Goal: Task Accomplishment & Management: Use online tool/utility

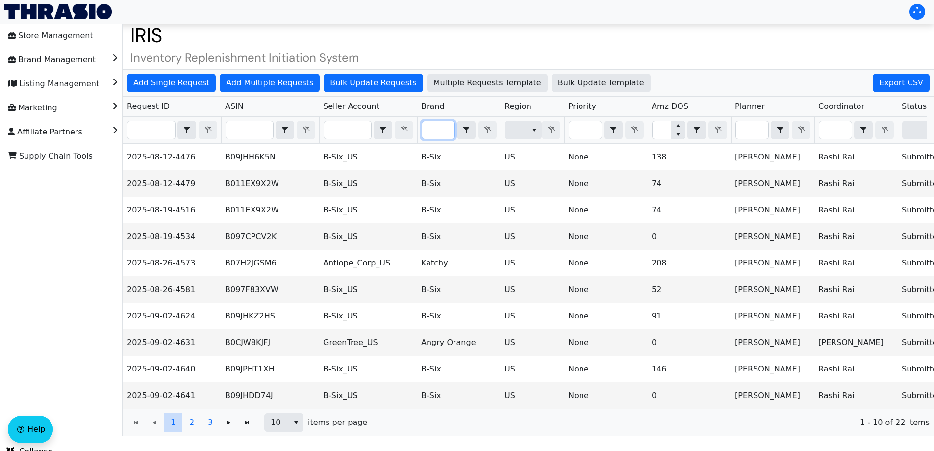
click at [427, 129] on input "Filter" at bounding box center [438, 130] width 32 height 18
type input "B-Six"
click at [270, 431] on span "10" at bounding box center [258, 422] width 24 height 18
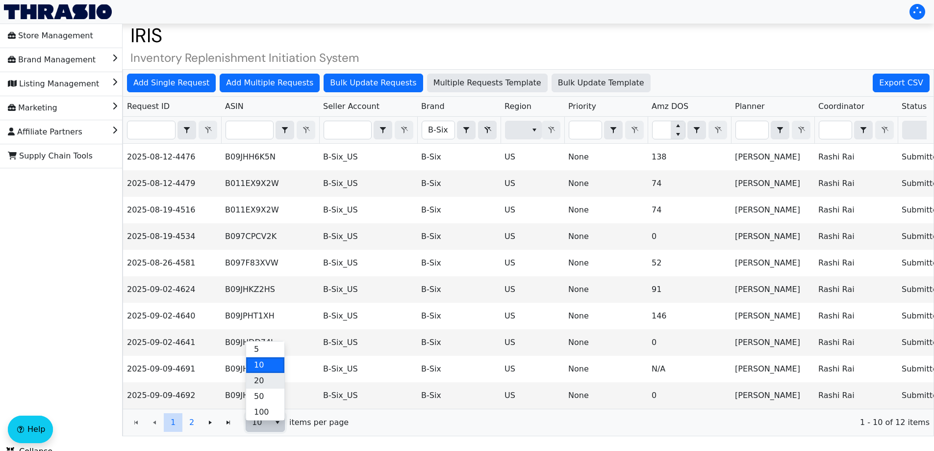
click at [265, 378] on li "20" at bounding box center [265, 381] width 38 height 16
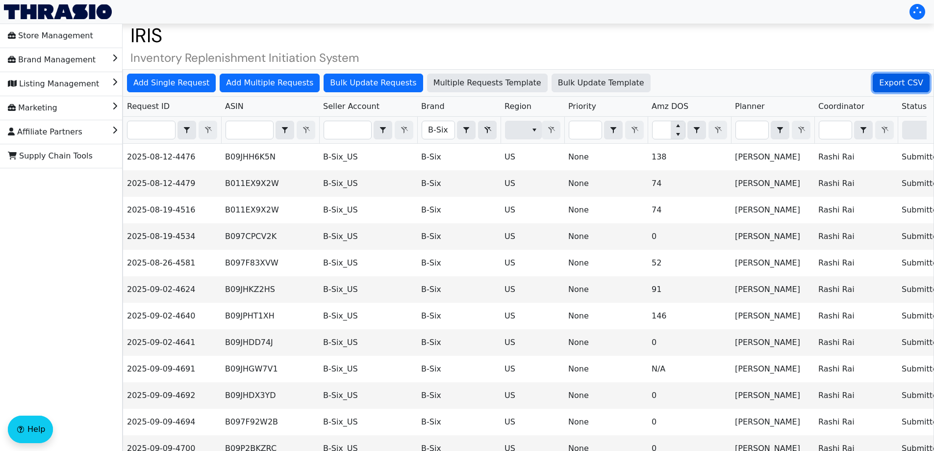
click at [910, 84] on span "Export CSV" at bounding box center [901, 83] width 44 height 12
click at [361, 78] on span "Bulk Update Requests" at bounding box center [373, 83] width 86 height 12
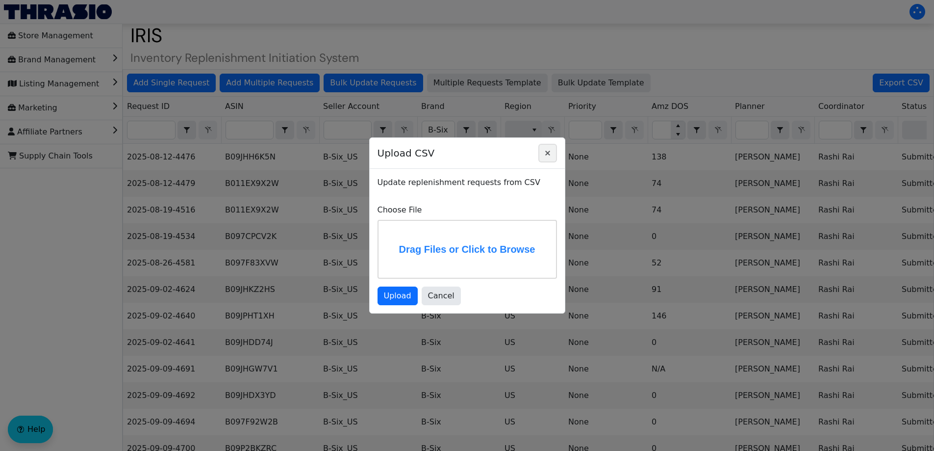
click at [548, 151] on icon "Close" at bounding box center [548, 153] width 12 height 8
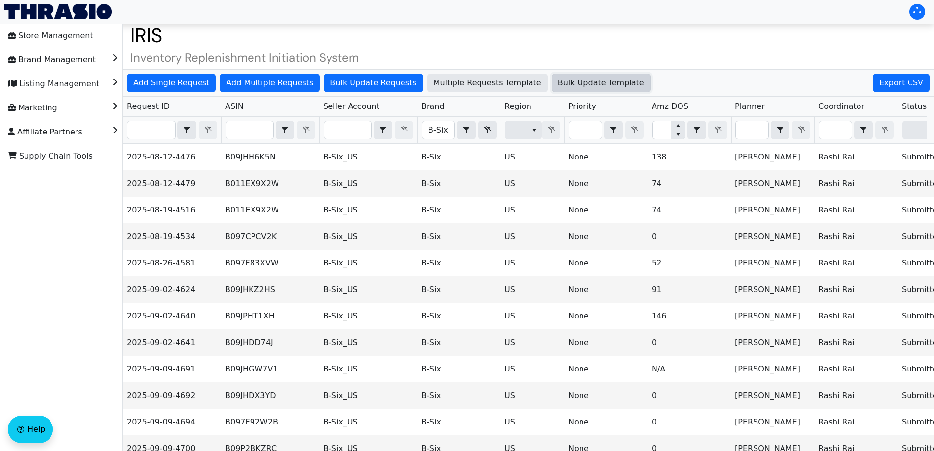
click at [567, 90] on button "Bulk Update Template" at bounding box center [601, 83] width 99 height 19
click at [558, 85] on span "Bulk Update Template" at bounding box center [601, 83] width 86 height 12
click at [351, 77] on span "Bulk Update Requests" at bounding box center [373, 83] width 86 height 12
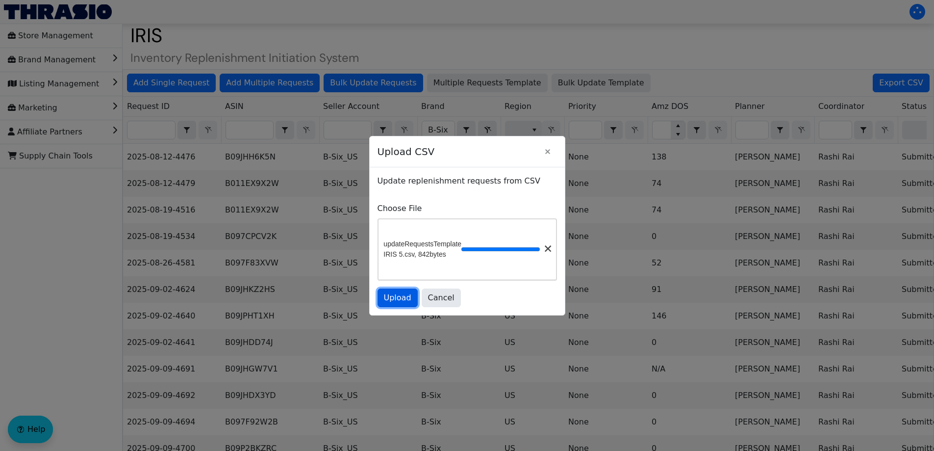
click at [396, 303] on span "Upload" at bounding box center [397, 298] width 27 height 12
